Goal: Transaction & Acquisition: Purchase product/service

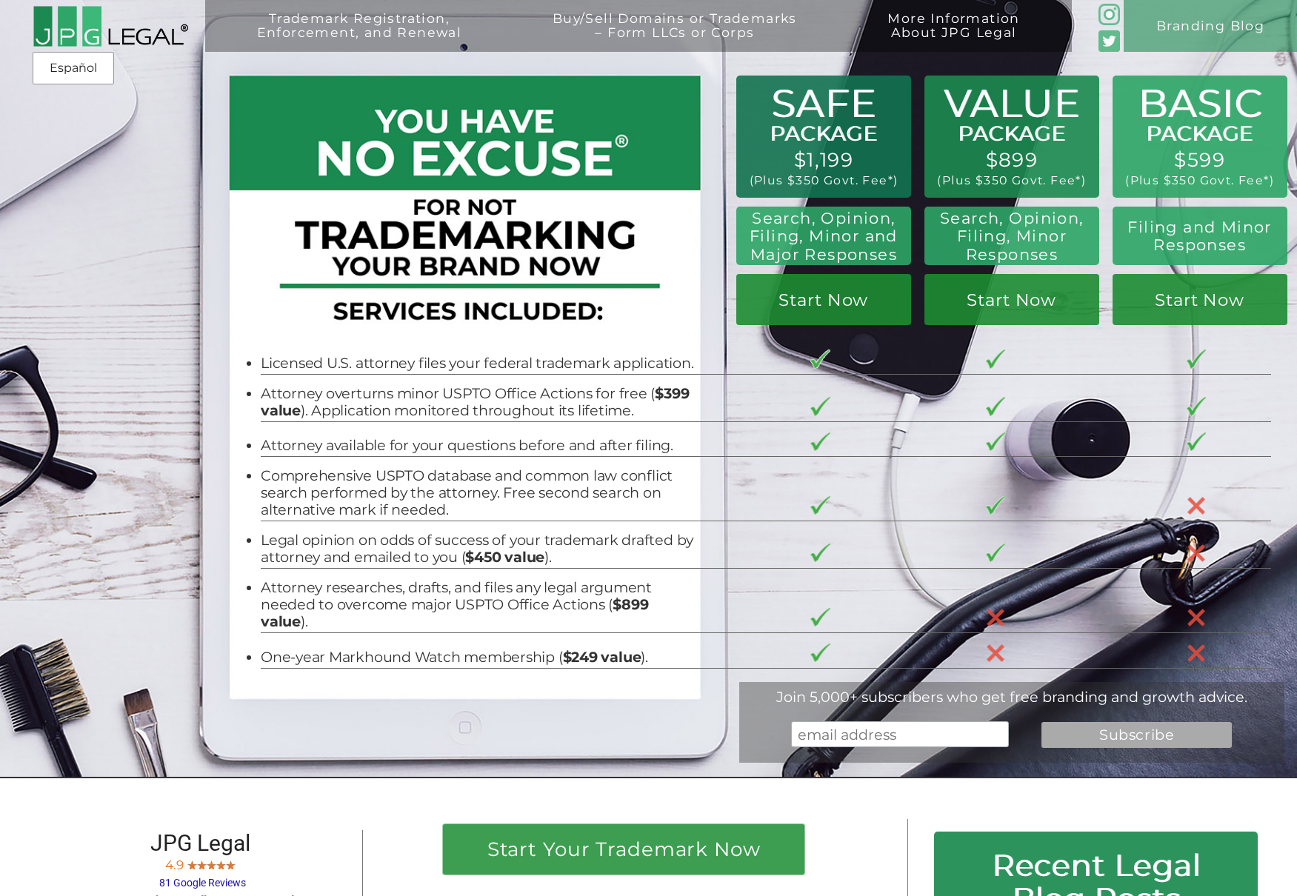
click at [170, 229] on div "Trademark Registration, Enforcement, and Renewal File a Trademark Application T…" at bounding box center [648, 116] width 1297 height 233
click at [462, 296] on div at bounding box center [461, 223] width 454 height 239
click at [972, 298] on link "Start Now" at bounding box center [1012, 299] width 175 height 51
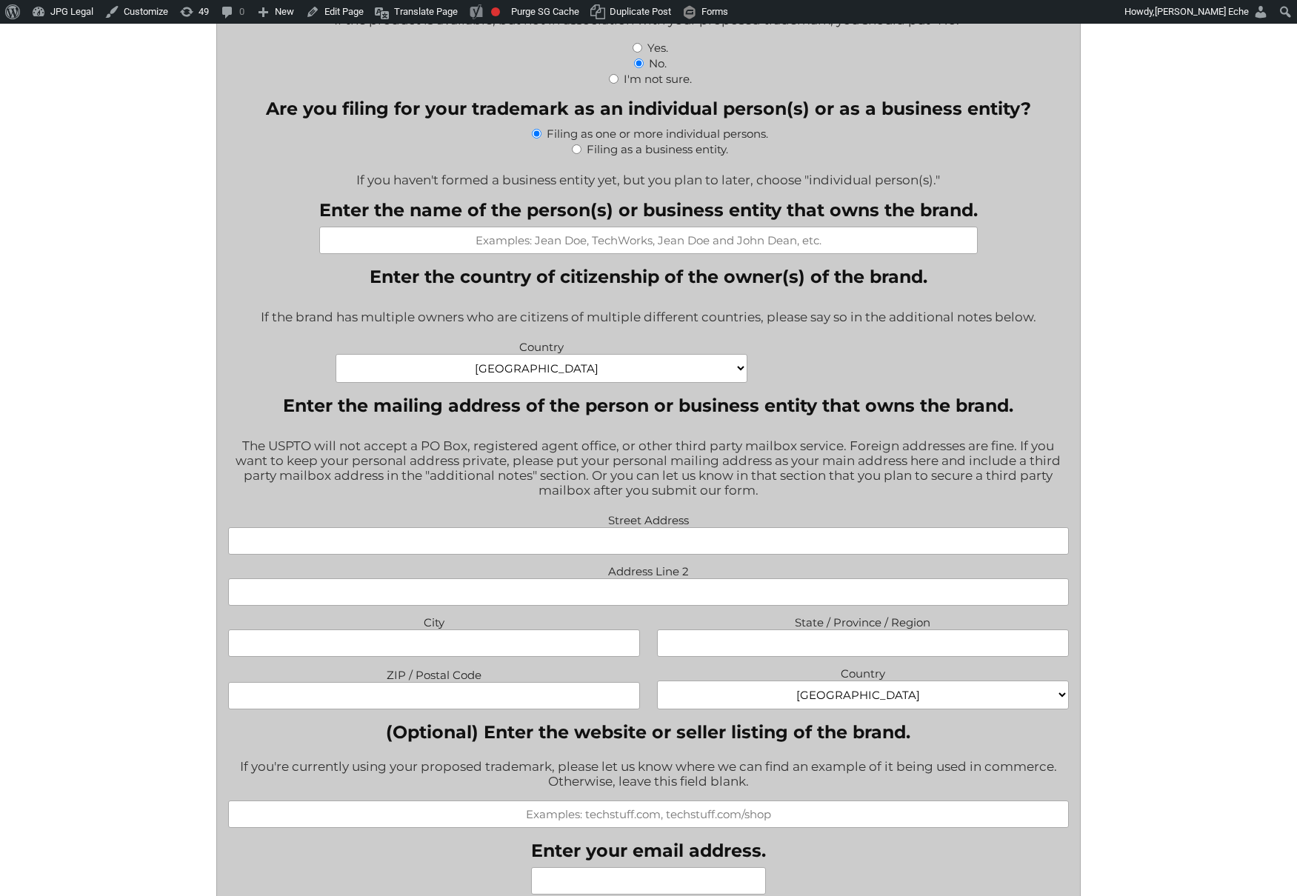
scroll to position [1279, 0]
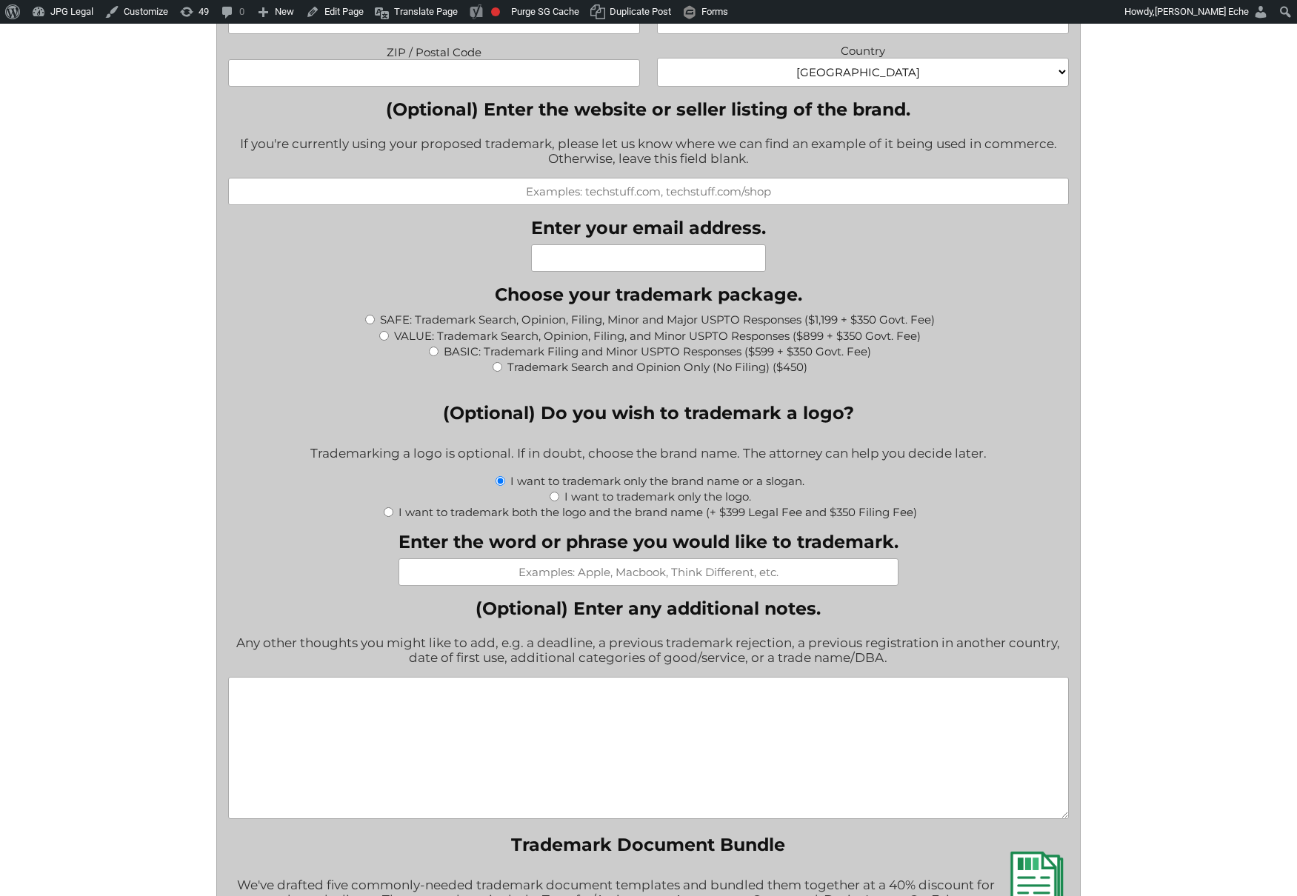
click at [389, 511] on input "I want to trademark both the logo and the brand name (+ $399 Legal Fee and $350…" at bounding box center [389, 513] width 10 height 10
radio input "true"
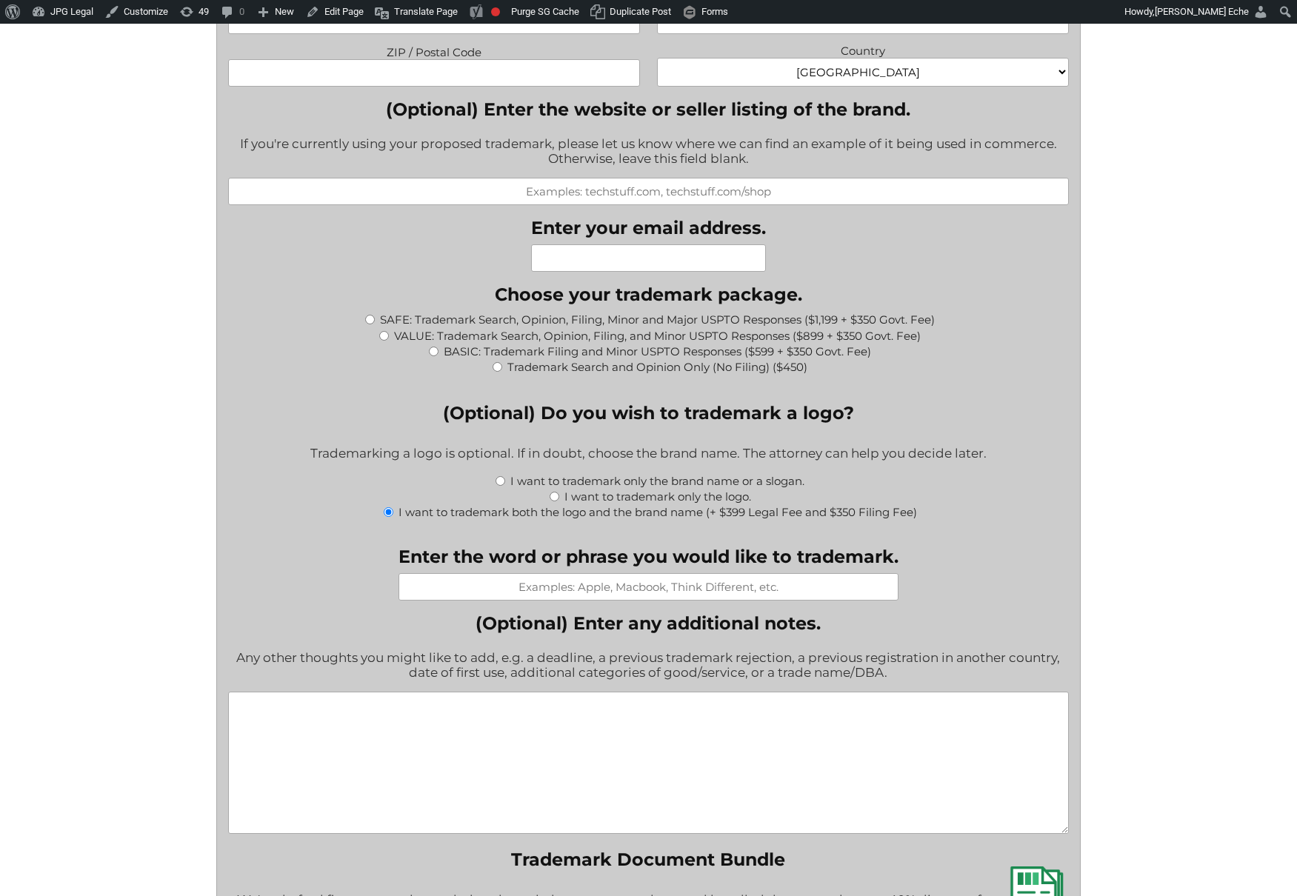
type input "$749.00"
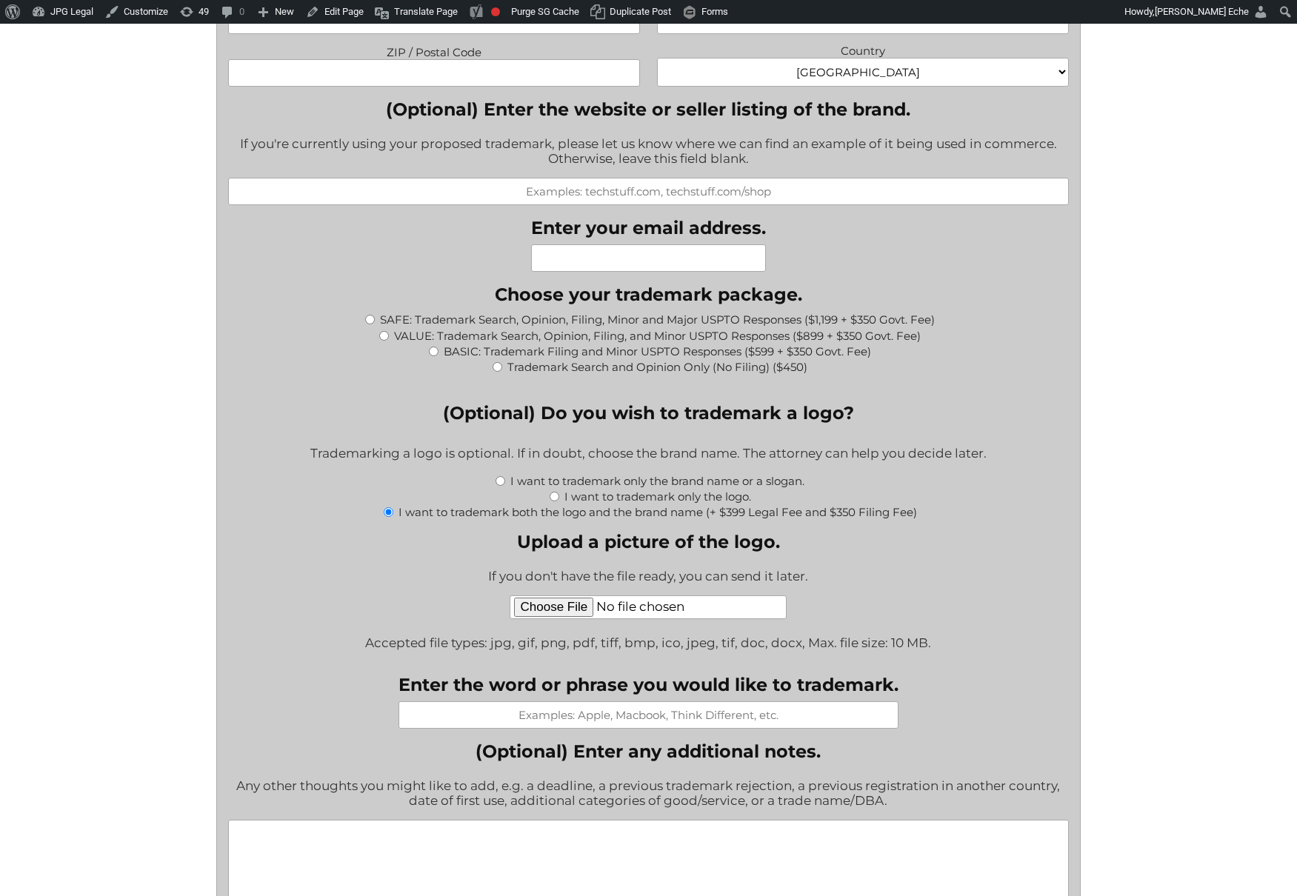
click at [1161, 366] on div "Fill out this form to get the process started on your trademark application. If…" at bounding box center [649, 490] width 1038 height 2819
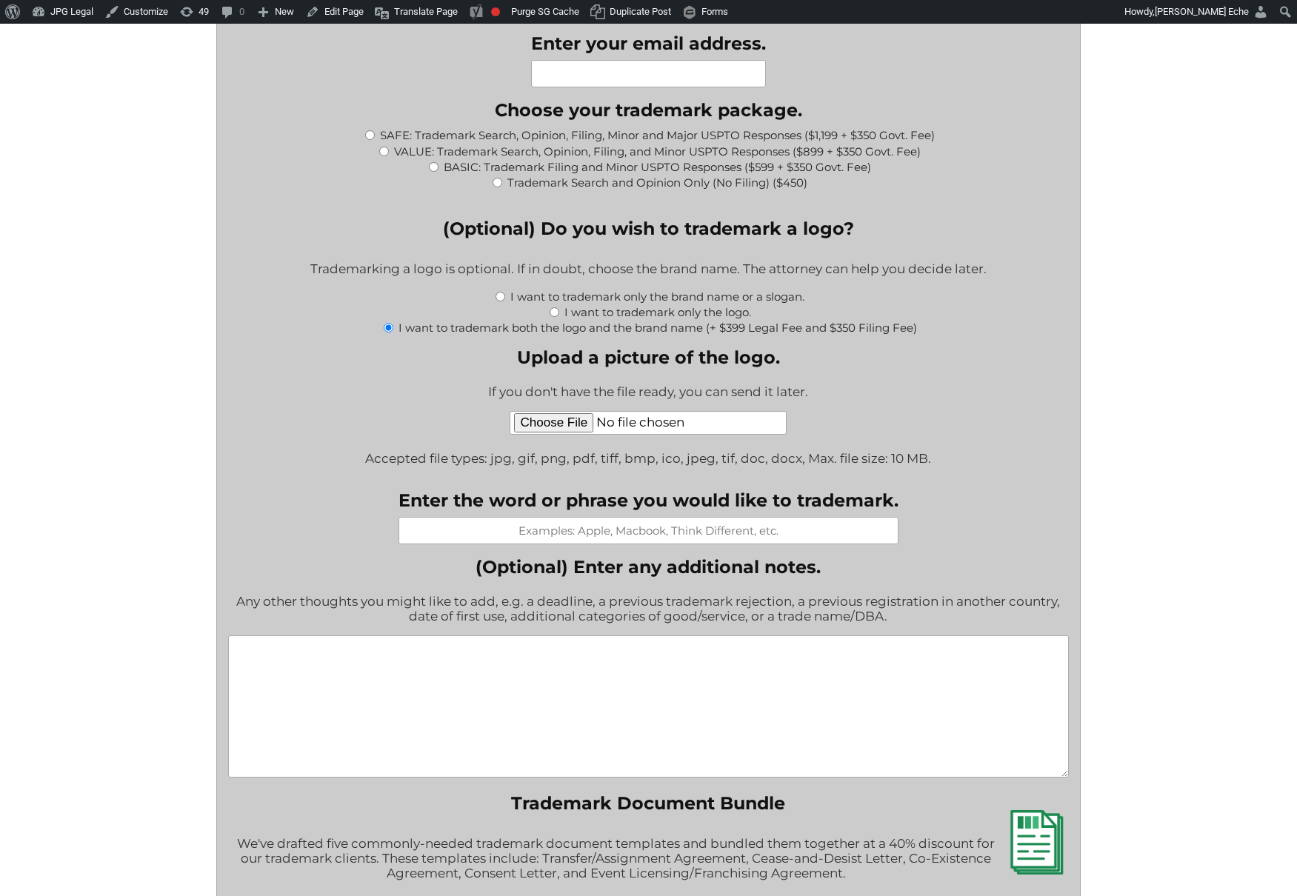
scroll to position [1467, 0]
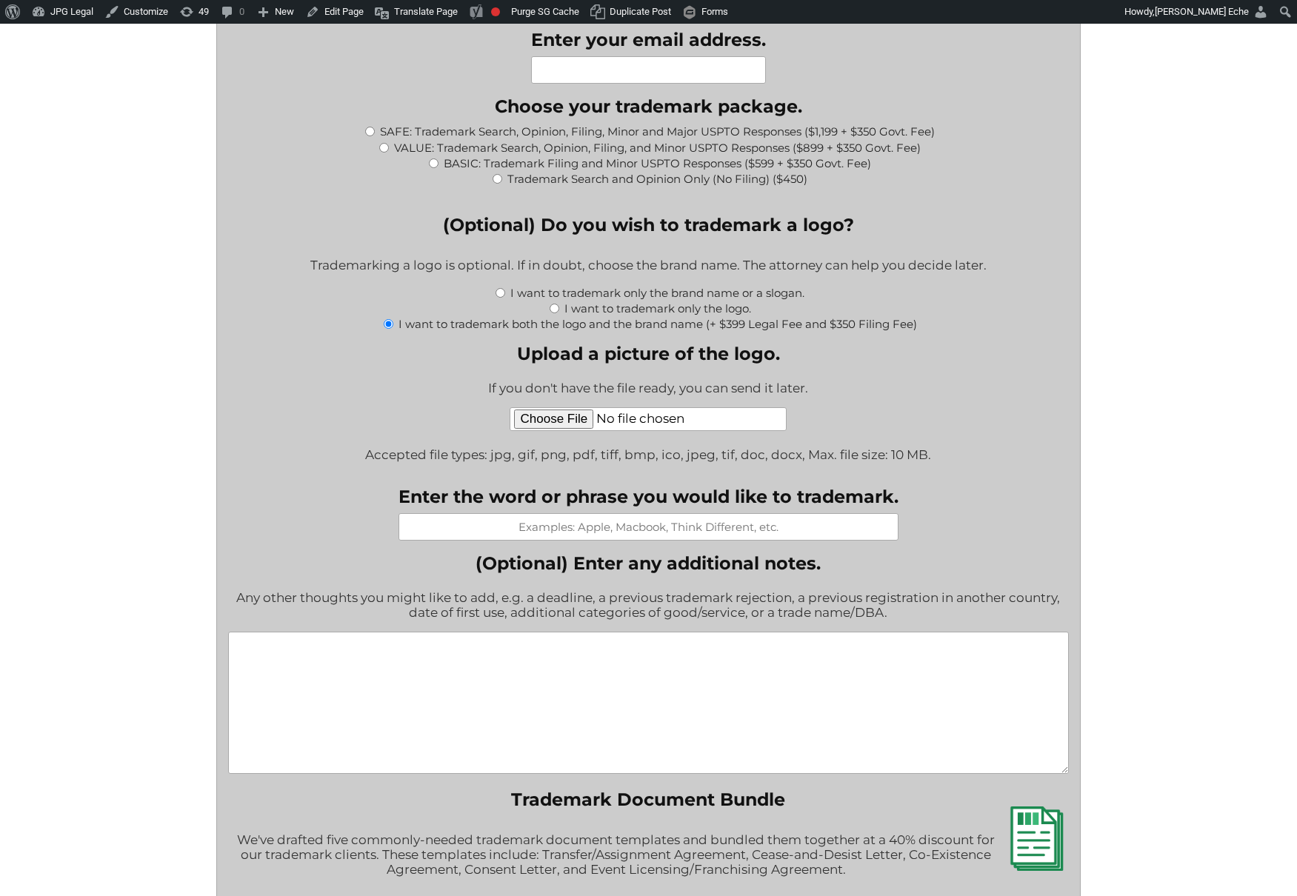
click at [1161, 139] on div "Fill out this form to get the process started on your trademark application. If…" at bounding box center [649, 302] width 1038 height 2819
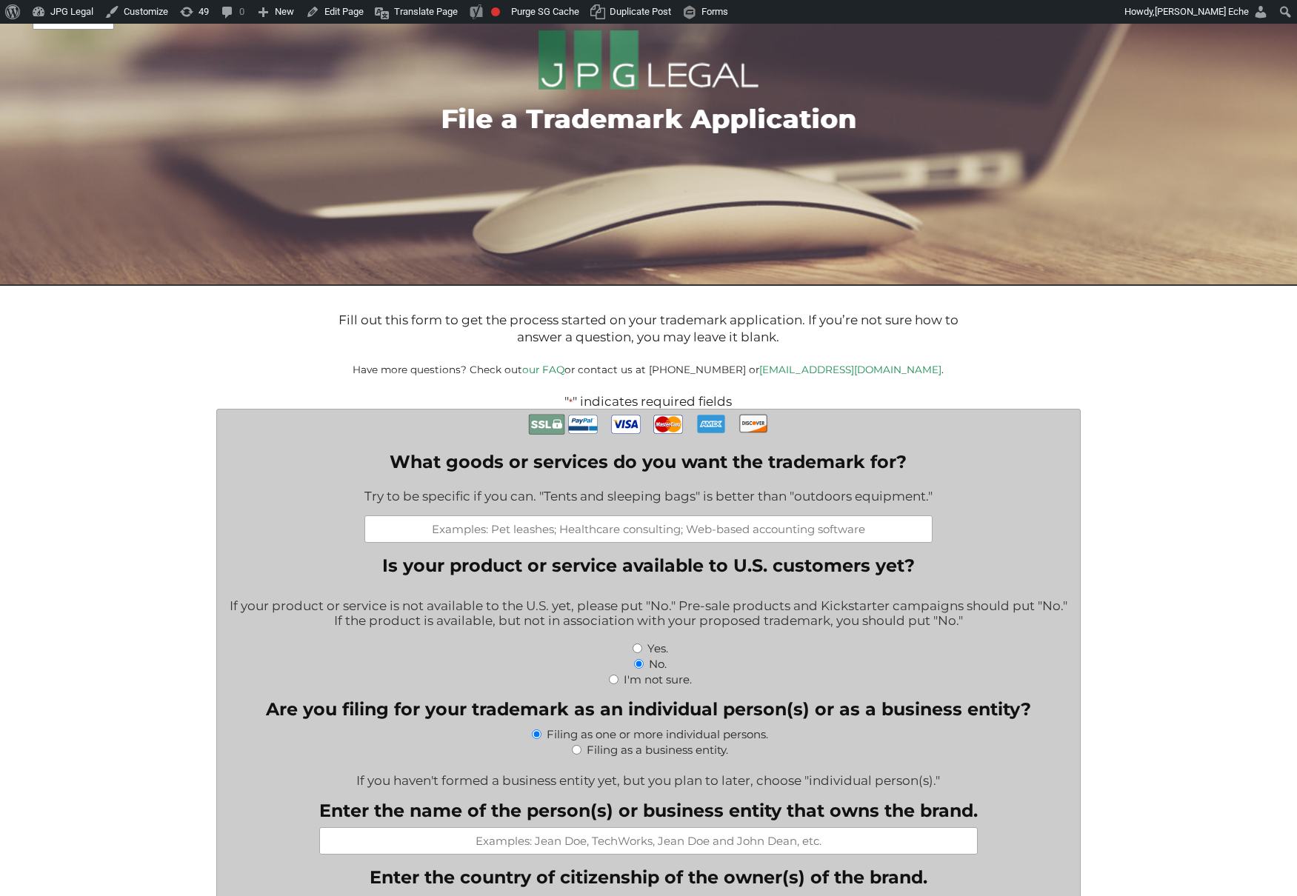
scroll to position [0, 0]
